Goal: Transaction & Acquisition: Purchase product/service

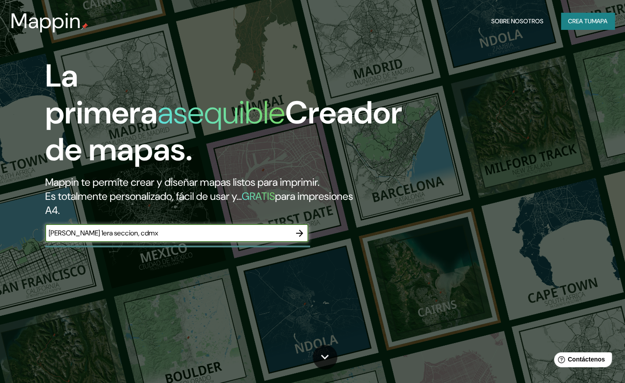
type input "[PERSON_NAME] 1era seccion, cdmx"
click at [297, 233] on icon "button" at bounding box center [299, 233] width 11 height 11
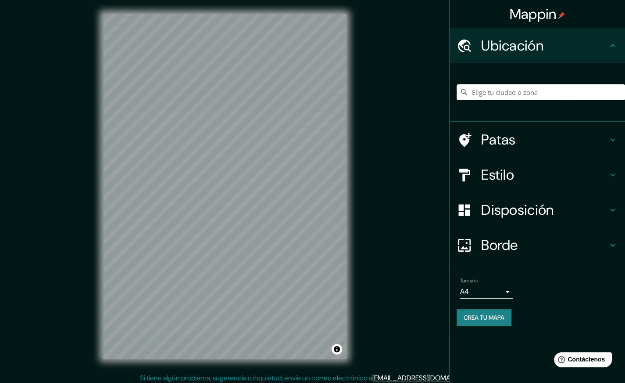
click at [512, 100] on input "Elige tu ciudad o zona" at bounding box center [541, 92] width 168 height 16
type input "[GEOGRAPHIC_DATA], [GEOGRAPHIC_DATA]"
click at [596, 175] on h4 "Estilo" at bounding box center [544, 175] width 126 height 18
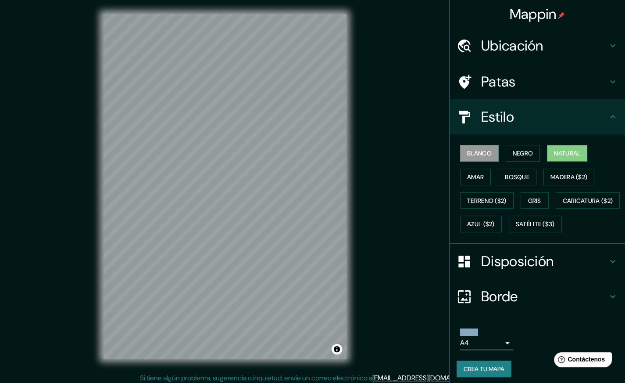
click at [569, 155] on font "Natural" at bounding box center [567, 153] width 26 height 8
click at [565, 180] on font "Madera ($2)" at bounding box center [569, 177] width 37 height 8
click at [390, 127] on div "Mappin Ubicación [GEOGRAPHIC_DATA], [GEOGRAPHIC_DATA] [GEOGRAPHIC_DATA] [GEOGRA…" at bounding box center [312, 193] width 625 height 387
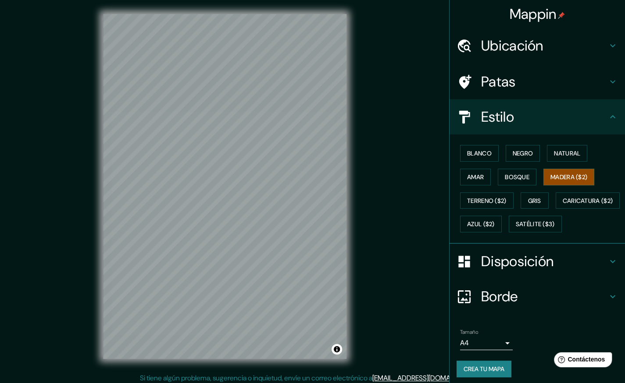
click at [402, 92] on div "Mappin Ubicación [GEOGRAPHIC_DATA], [GEOGRAPHIC_DATA] [GEOGRAPHIC_DATA] [GEOGRA…" at bounding box center [312, 193] width 625 height 387
click at [531, 202] on font "Gris" at bounding box center [534, 201] width 13 height 8
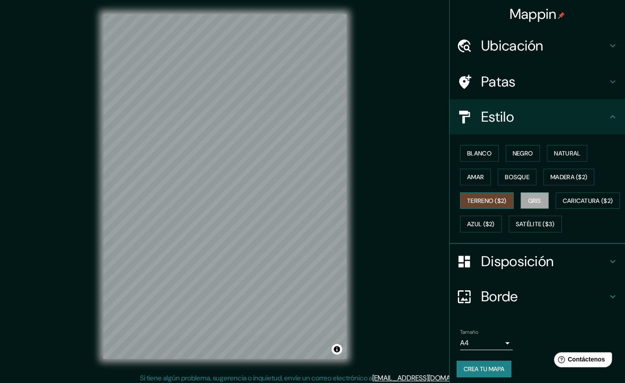
click at [498, 202] on font "Terreno ($2)" at bounding box center [486, 201] width 39 height 8
click at [477, 179] on font "Amar" at bounding box center [475, 177] width 17 height 8
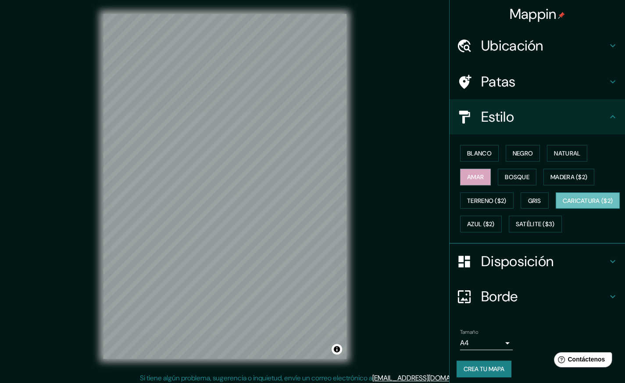
click at [563, 204] on font "Caricatura ($2)" at bounding box center [588, 201] width 50 height 8
click at [535, 199] on font "Gris" at bounding box center [534, 201] width 13 height 8
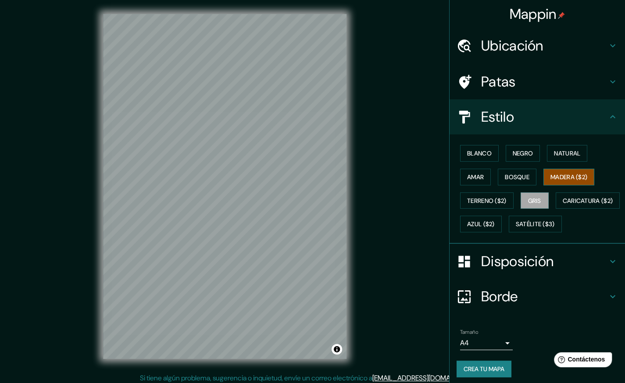
click at [562, 176] on font "Madera ($2)" at bounding box center [569, 177] width 37 height 8
click at [519, 177] on font "Bosque" at bounding box center [517, 177] width 25 height 8
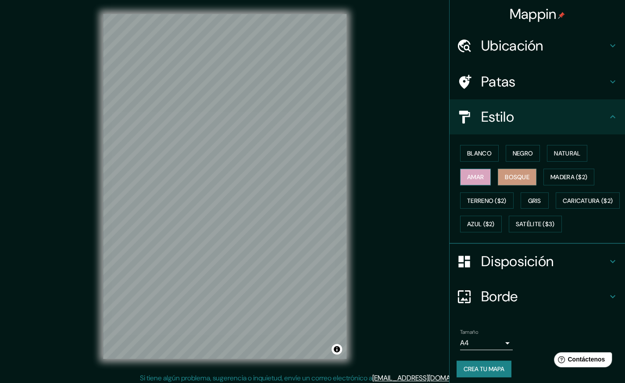
click at [479, 178] on button "Amar" at bounding box center [475, 176] width 31 height 17
click at [566, 152] on font "Natural" at bounding box center [567, 153] width 26 height 8
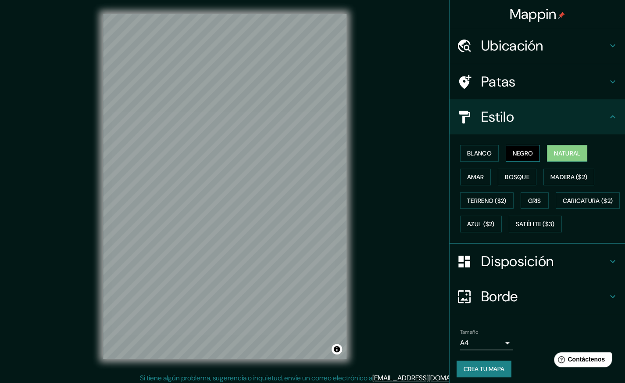
click at [521, 155] on font "Negro" at bounding box center [523, 153] width 21 height 8
click at [479, 156] on font "Blanco" at bounding box center [479, 153] width 25 height 8
click at [526, 153] on font "Negro" at bounding box center [523, 153] width 21 height 8
click at [477, 176] on font "Amar" at bounding box center [475, 177] width 17 height 8
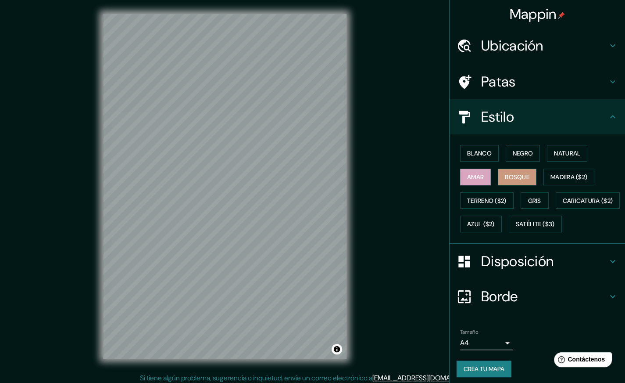
click at [519, 176] on font "Bosque" at bounding box center [517, 177] width 25 height 8
click at [536, 202] on font "Gris" at bounding box center [534, 201] width 13 height 8
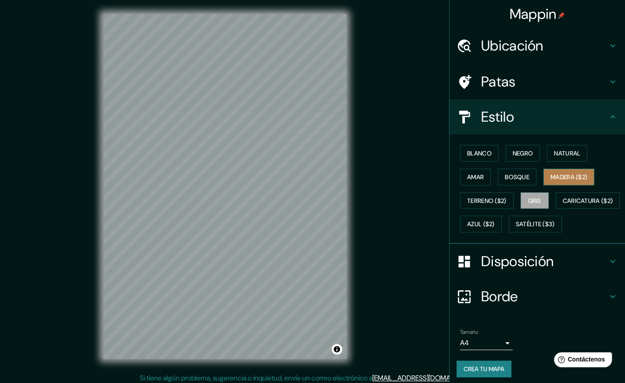
click at [573, 178] on font "Madera ($2)" at bounding box center [569, 177] width 37 height 8
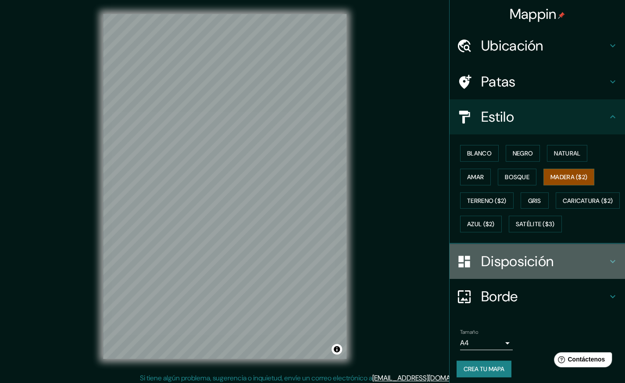
click at [543, 270] on font "Disposición" at bounding box center [517, 261] width 72 height 18
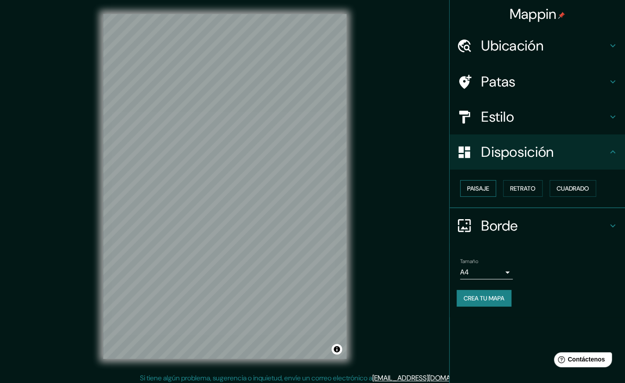
click at [483, 187] on font "Paisaje" at bounding box center [478, 188] width 22 height 8
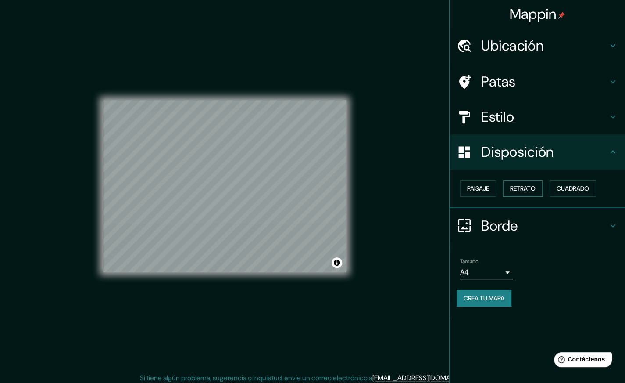
click at [512, 190] on font "Retrato" at bounding box center [522, 188] width 25 height 8
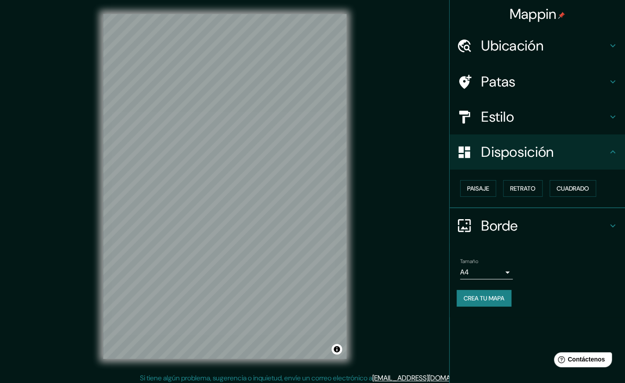
click at [571, 196] on div "Paisaje Retrato Cuadrado" at bounding box center [541, 188] width 168 height 24
click at [569, 188] on font "Cuadrado" at bounding box center [573, 188] width 32 height 8
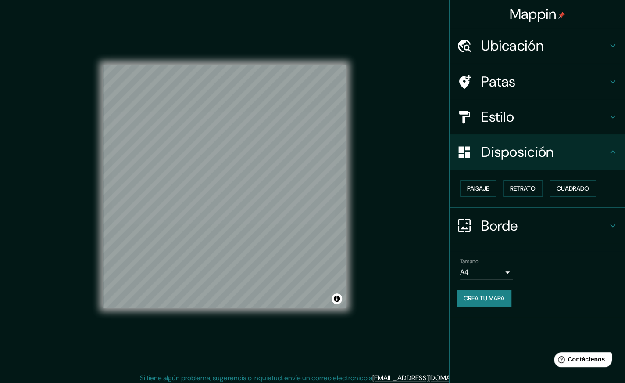
click at [478, 299] on font "Crea tu mapa" at bounding box center [484, 298] width 41 height 8
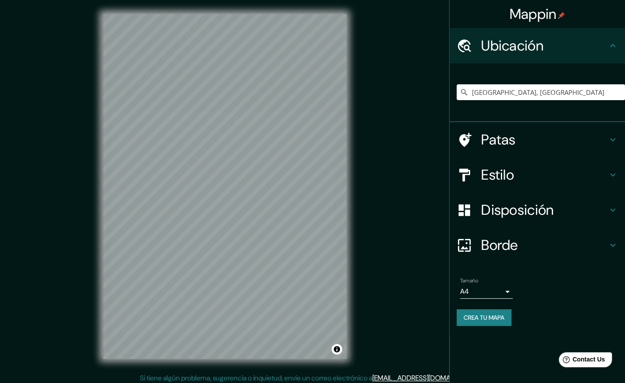
click at [501, 183] on font "Estilo" at bounding box center [497, 174] width 33 height 18
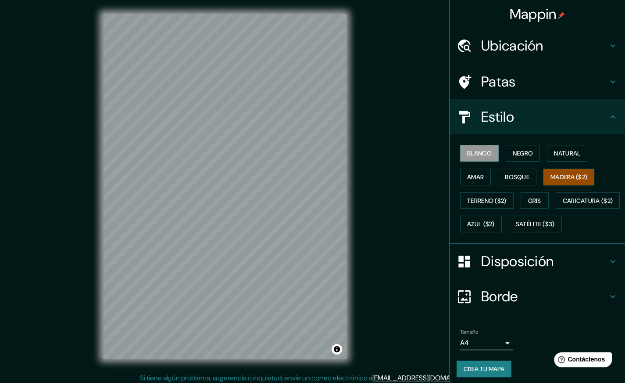
click at [555, 178] on font "Madera ($2)" at bounding box center [569, 177] width 37 height 8
click at [503, 270] on font "Disposición" at bounding box center [517, 261] width 72 height 18
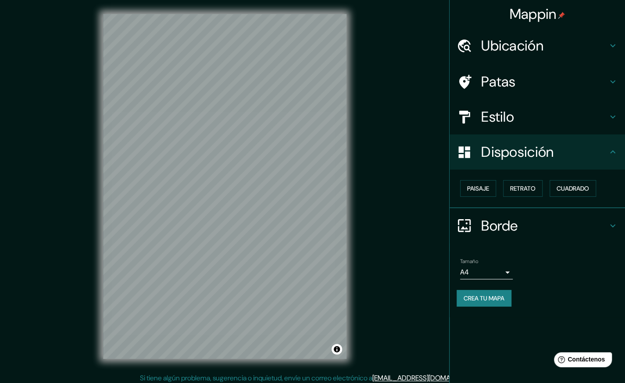
click at [493, 74] on font "Patas" at bounding box center [498, 81] width 35 height 18
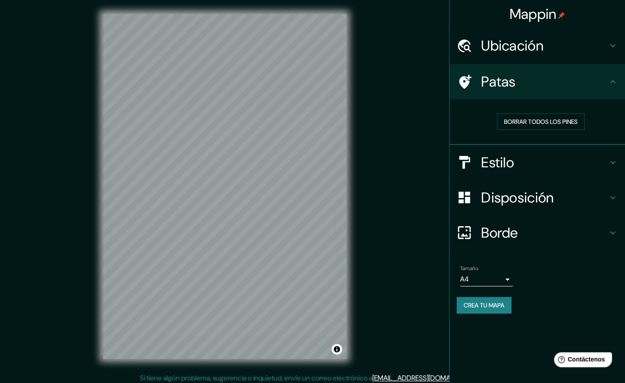
click at [521, 58] on div "Ubicación" at bounding box center [537, 45] width 175 height 35
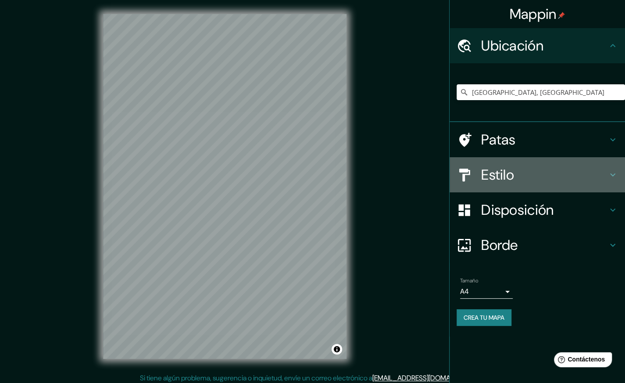
click at [529, 180] on h4 "Estilo" at bounding box center [544, 175] width 126 height 18
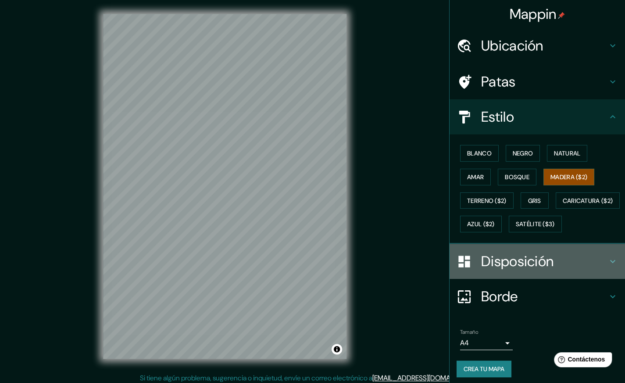
click at [514, 270] on font "Disposición" at bounding box center [517, 261] width 72 height 18
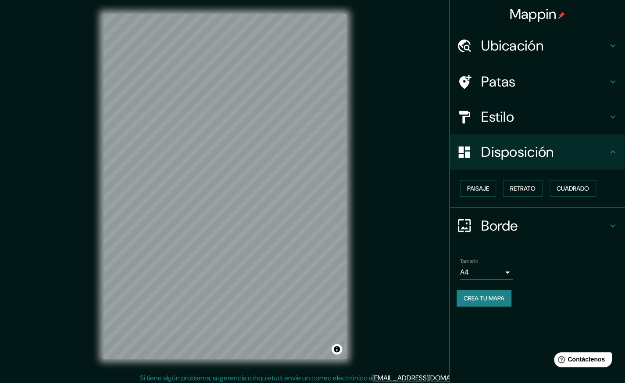
click at [490, 228] on font "Borde" at bounding box center [499, 225] width 37 height 18
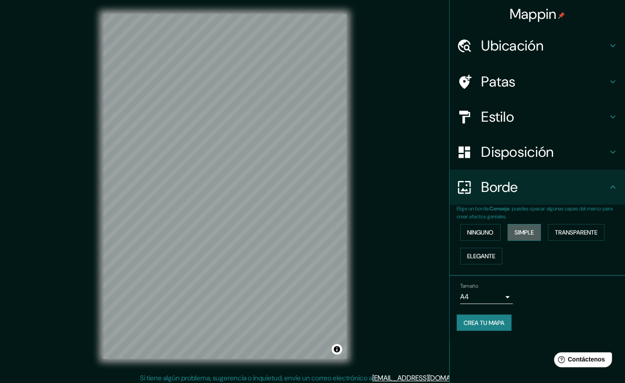
click at [534, 232] on font "Simple" at bounding box center [524, 232] width 19 height 8
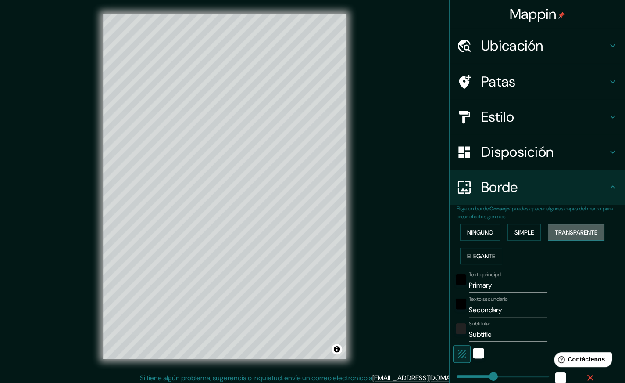
click at [564, 233] on font "Transparente" at bounding box center [576, 232] width 43 height 8
click at [482, 257] on font "Elegante" at bounding box center [481, 256] width 28 height 8
click at [491, 284] on input "Primary" at bounding box center [508, 285] width 79 height 14
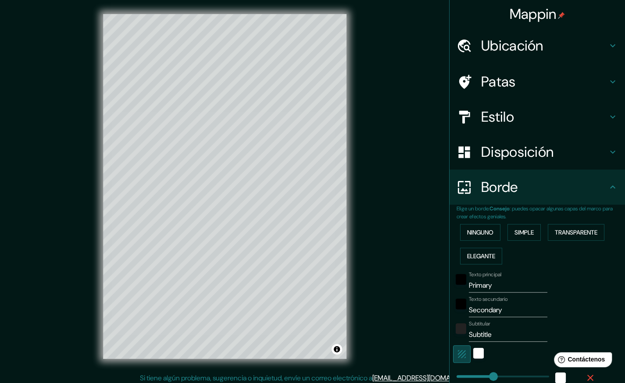
click at [458, 354] on icon "button" at bounding box center [462, 354] width 8 height 8
type input "44"
type input "22"
click at [490, 283] on input "Primary" at bounding box center [508, 285] width 79 height 14
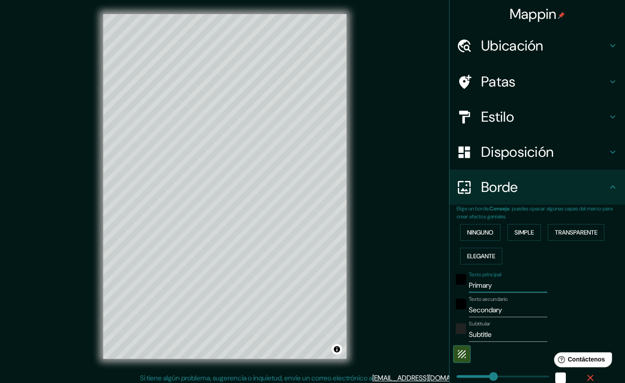
click at [490, 283] on input "Primary" at bounding box center [508, 285] width 79 height 14
type input "44"
type input "22"
click at [505, 312] on input "Secondary" at bounding box center [508, 310] width 79 height 14
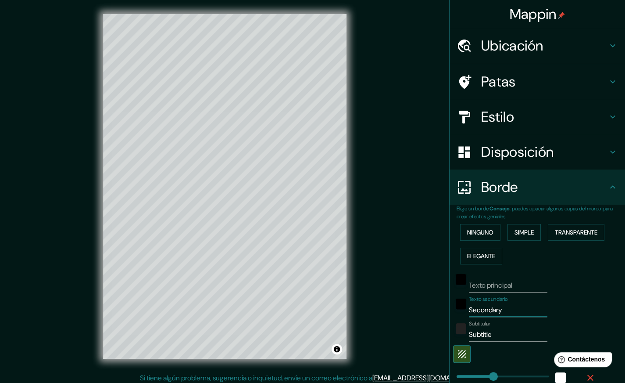
type input "Secondar"
type input "44"
type input "22"
type input "Seconda"
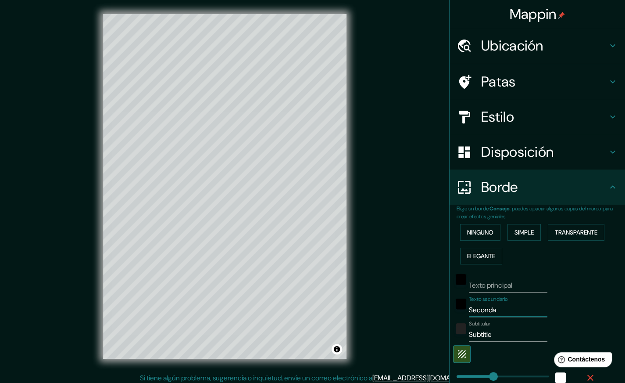
type input "44"
type input "22"
type input "Second"
type input "44"
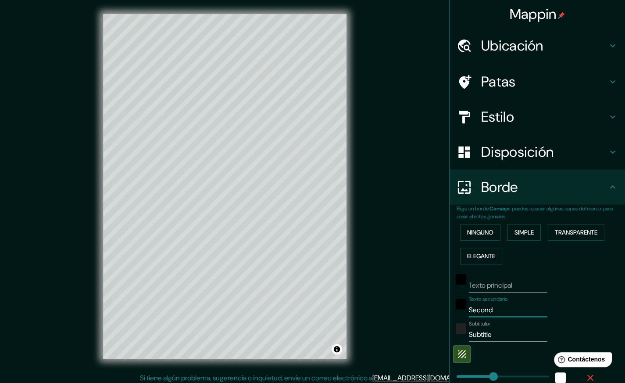
type input "44"
type input "22"
type input "Secon"
type input "44"
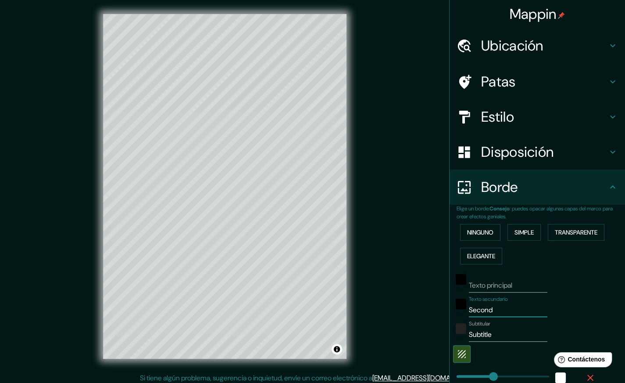
type input "22"
type input "Seco"
type input "44"
type input "22"
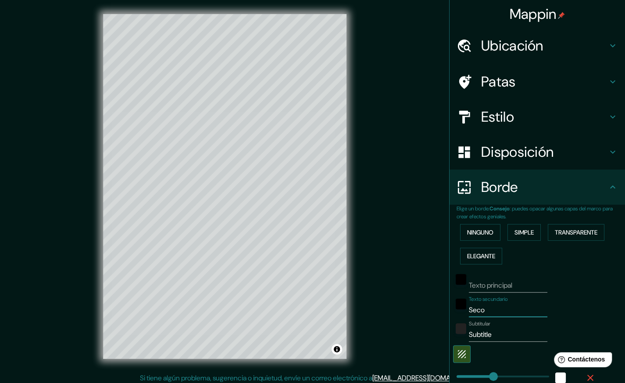
type input "Sec"
type input "44"
type input "22"
type input "Se"
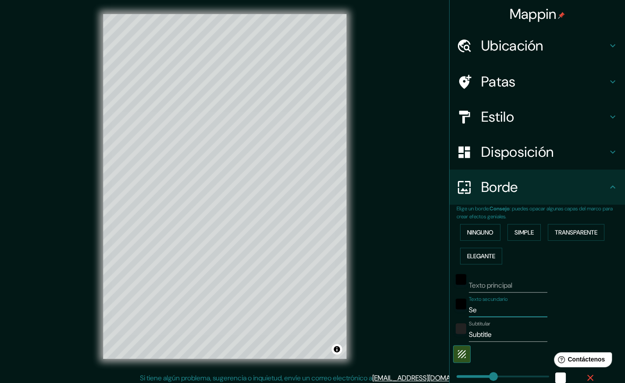
type input "44"
type input "22"
type input "S"
type input "44"
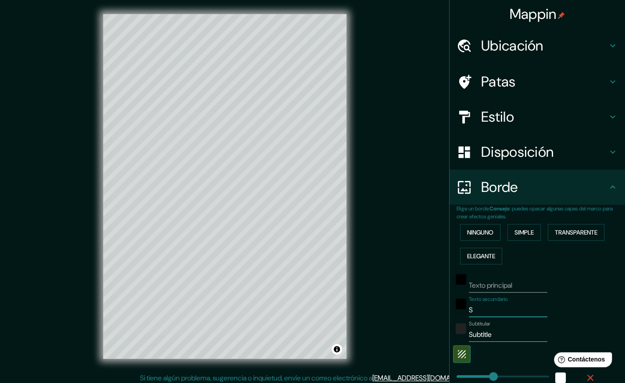
type input "44"
type input "22"
type input "44"
type input "22"
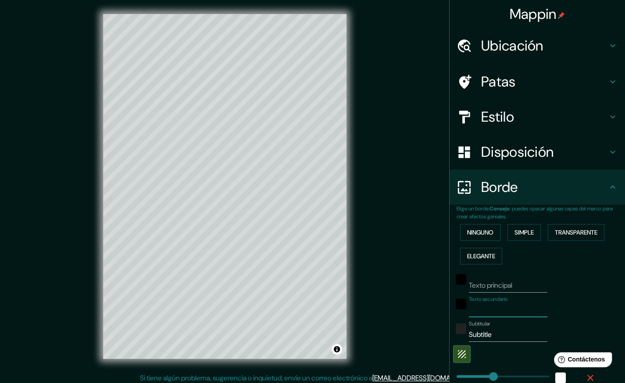
type input "A"
type input "44"
type input "22"
type input "AN"
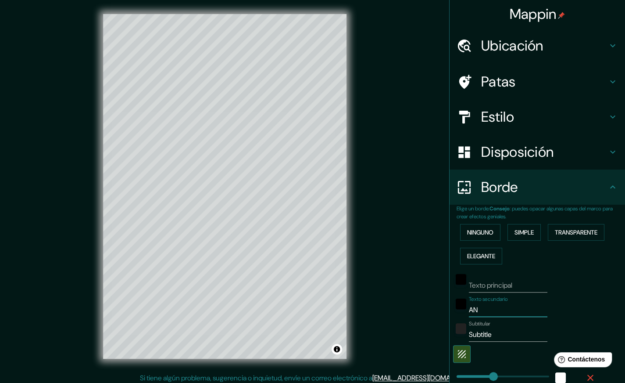
type input "44"
type input "22"
type input "ANA"
type input "44"
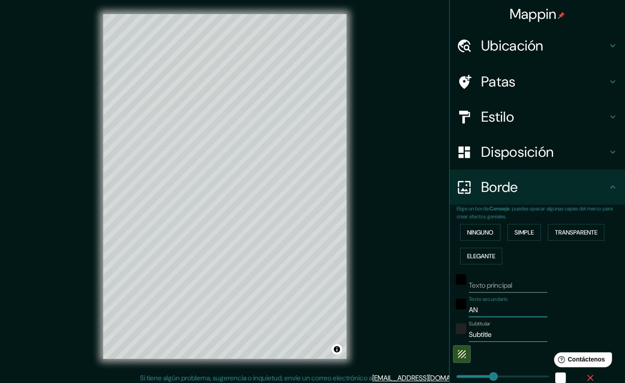
type input "44"
type input "22"
type input "ANAL"
type input "44"
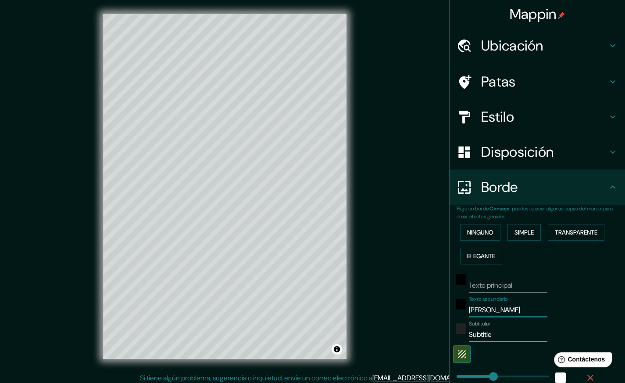
type input "22"
type input "ANA"
type input "44"
type input "22"
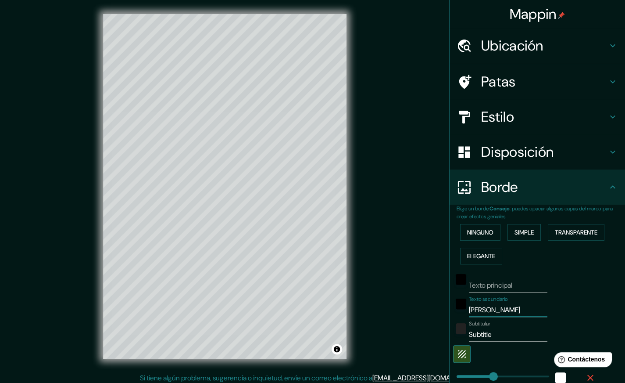
type input "ANAI"
type input "44"
type input "22"
type input "ANAIS"
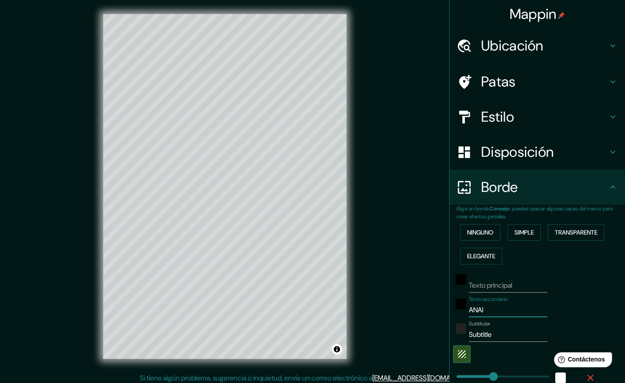
type input "44"
type input "22"
type input "ANAISIS"
type input "44"
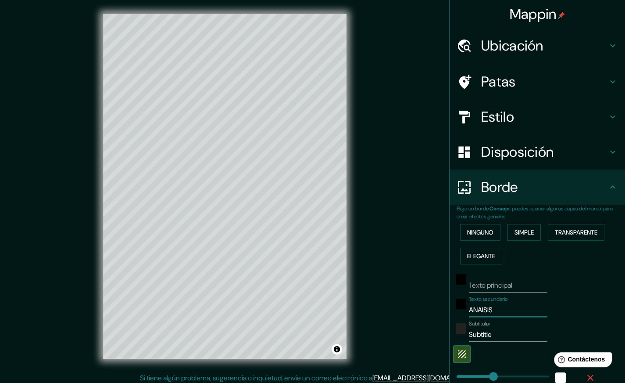
type input "44"
type input "22"
type input "ANAISIS"
type input "44"
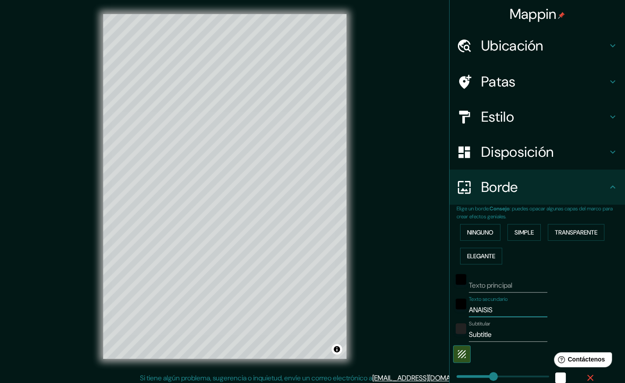
type input "22"
type input "ANAISIS"
type input "44"
type input "22"
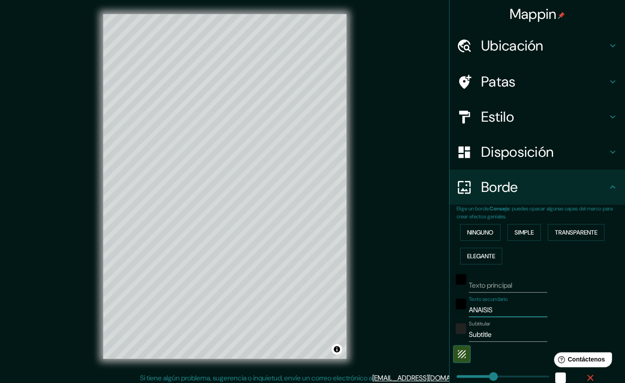
type input "ANAISI"
type input "44"
type input "22"
type input "ANA"
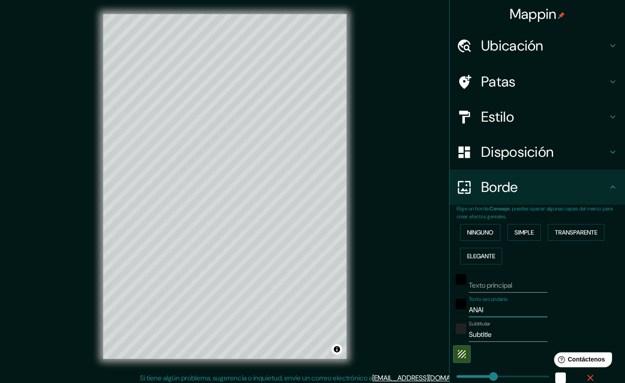
type input "44"
type input "22"
type input "A"
type input "44"
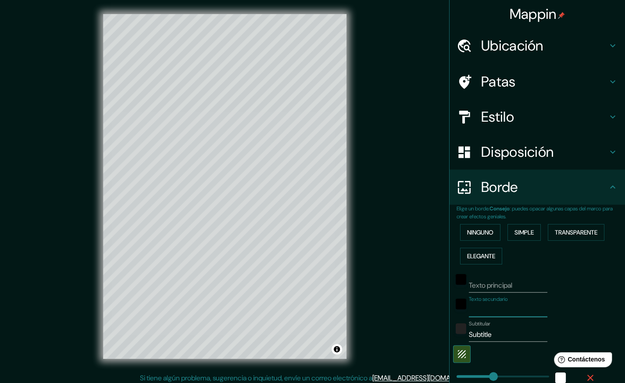
type input "44"
type input "22"
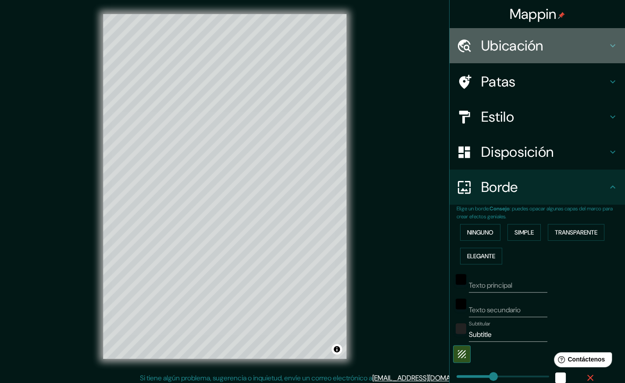
click at [550, 49] on h4 "Ubicación" at bounding box center [544, 46] width 126 height 18
type input "44"
type input "22"
